Goal: Transaction & Acquisition: Purchase product/service

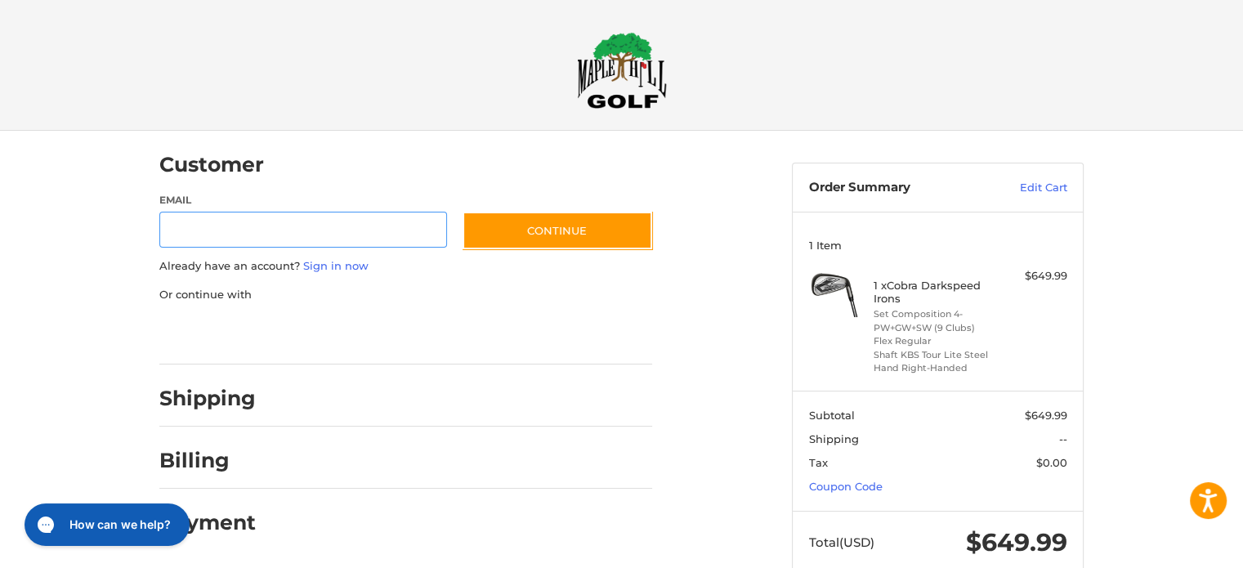
scroll to position [17, 0]
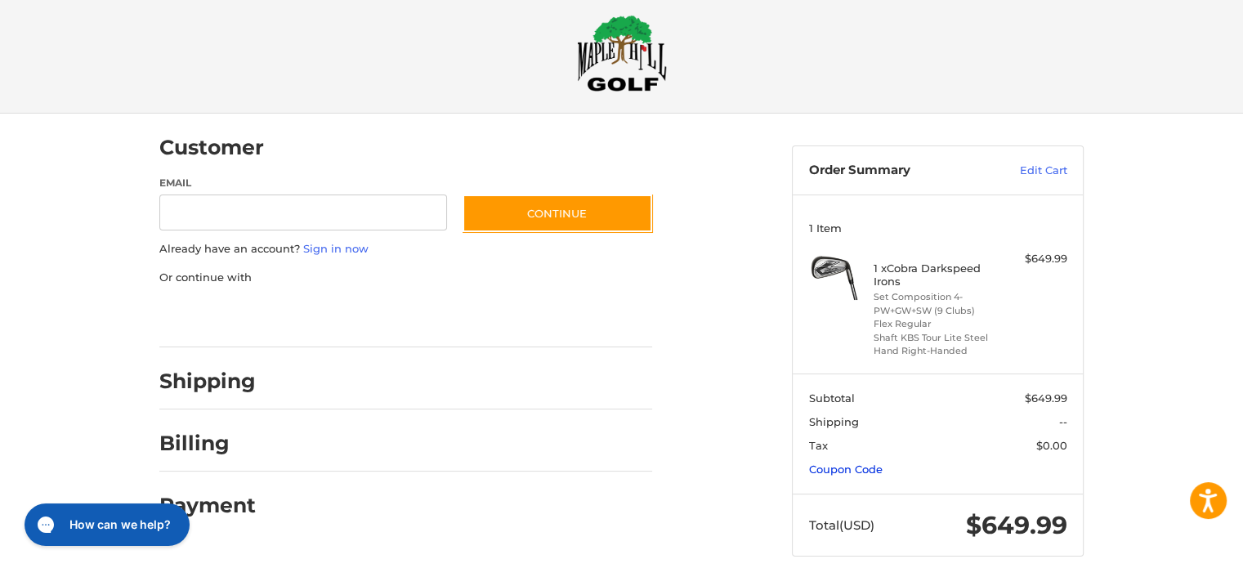
click at [869, 470] on link "Coupon Code" at bounding box center [846, 468] width 74 height 13
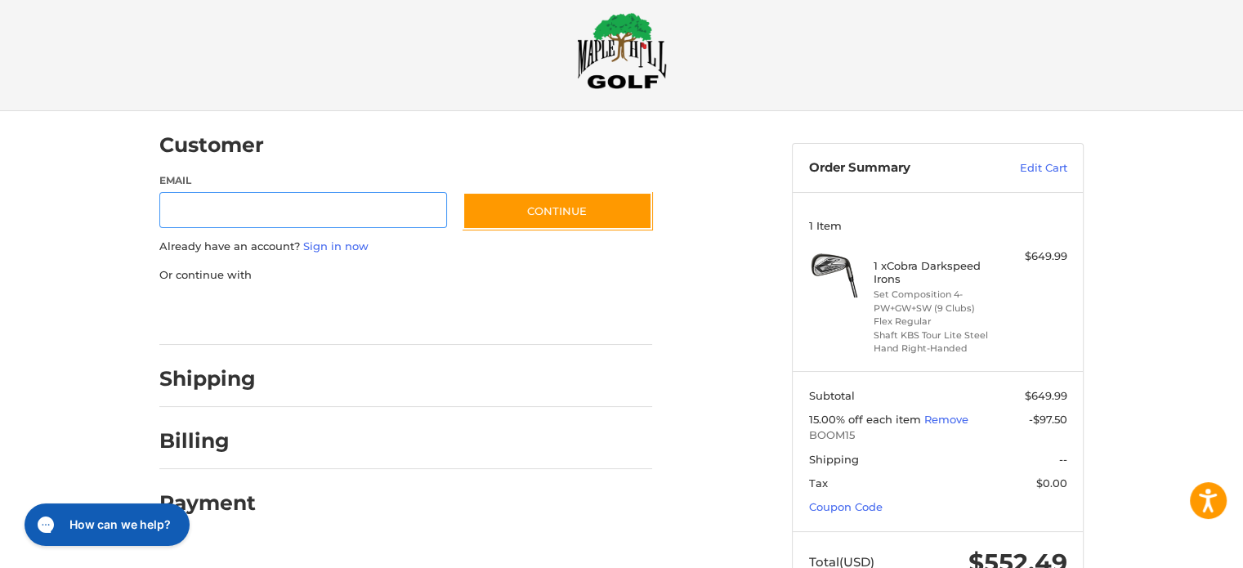
scroll to position [17, 0]
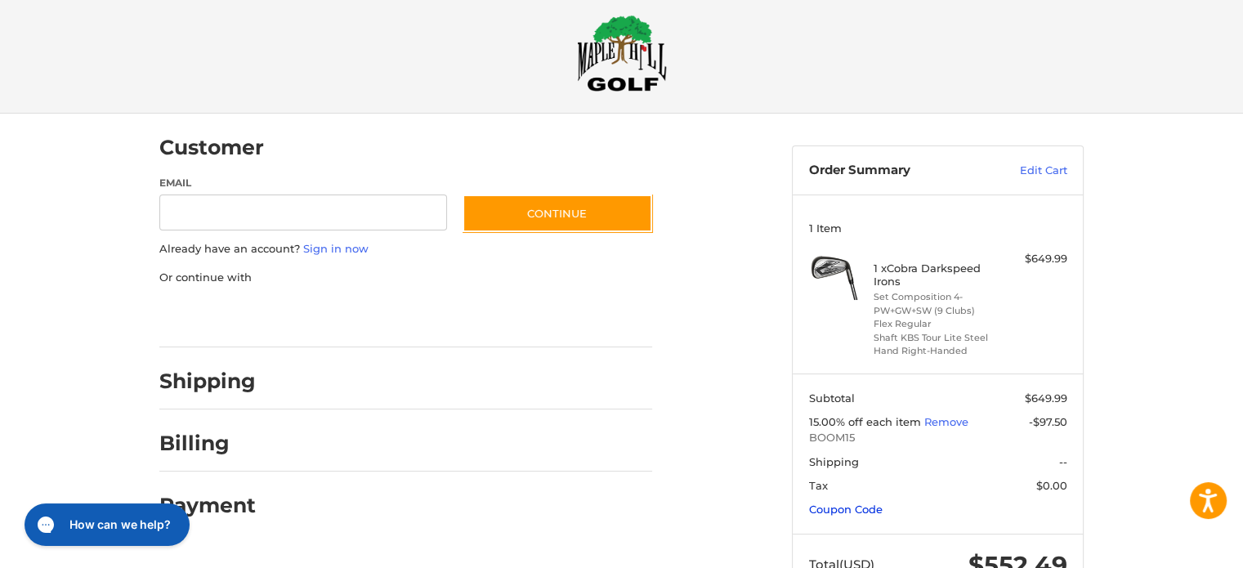
click at [849, 502] on link "Coupon Code" at bounding box center [846, 508] width 74 height 13
click at [850, 541] on input "Gift Certificate or Coupon Code" at bounding box center [891, 543] width 164 height 37
paste input "*********"
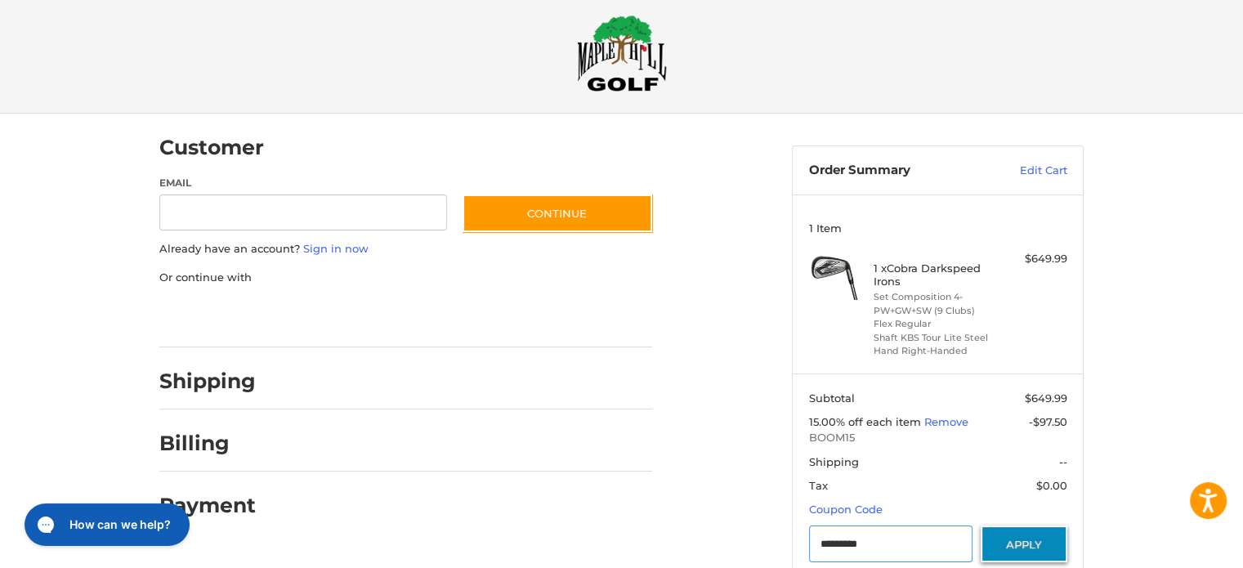
type input "*********"
click at [1028, 544] on button "Apply" at bounding box center [1023, 543] width 87 height 37
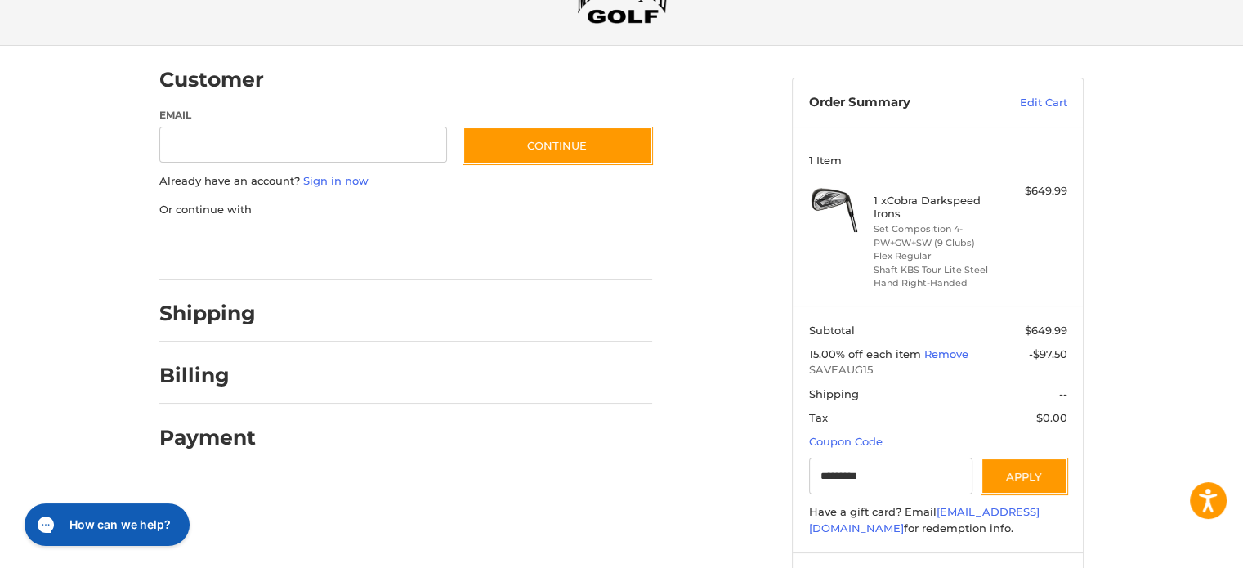
scroll to position [199, 0]
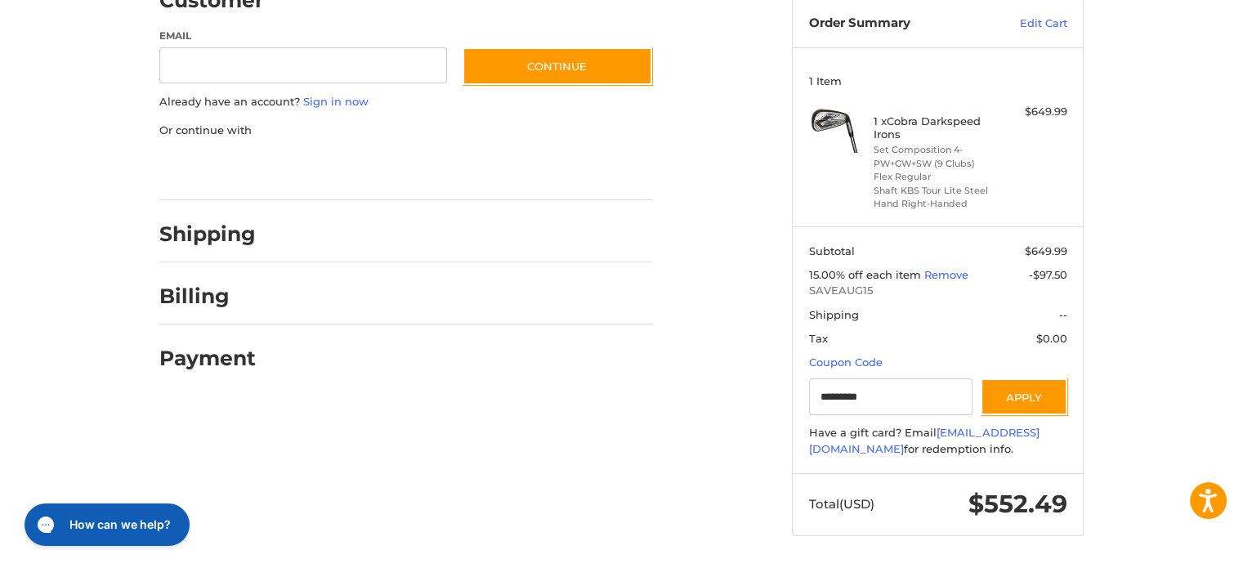
click at [0, 567] on div at bounding box center [0, 568] width 0 height 0
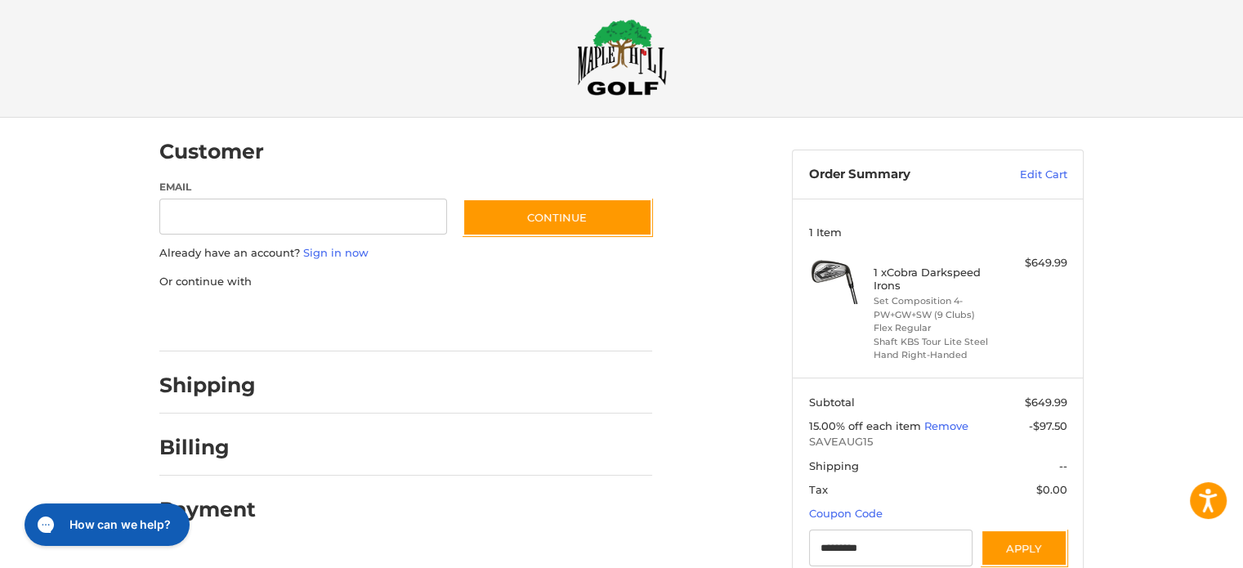
scroll to position [0, 0]
